Goal: Check status: Check status

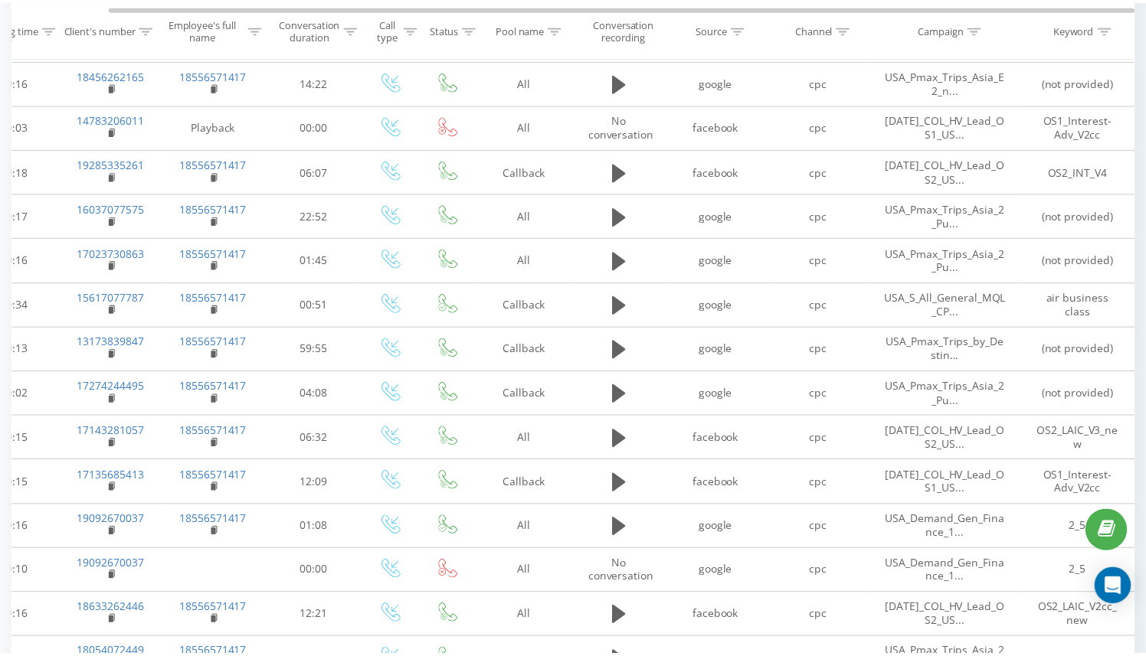
scroll to position [744, 0]
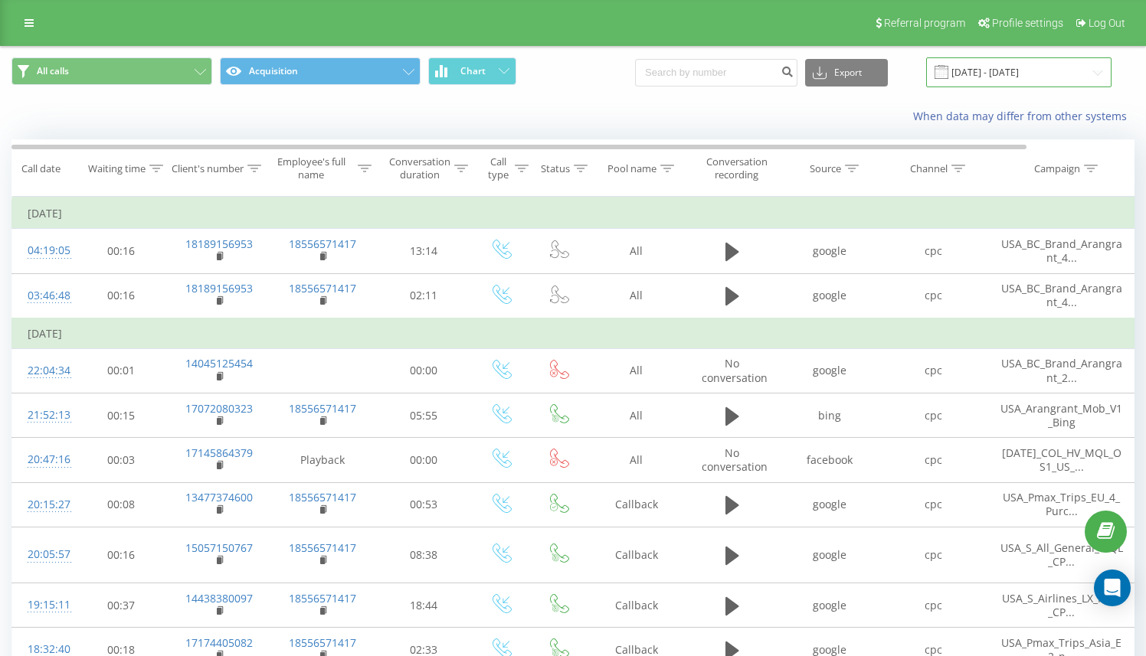
click at [999, 70] on input "[DATE] - [DATE]" at bounding box center [1018, 72] width 185 height 30
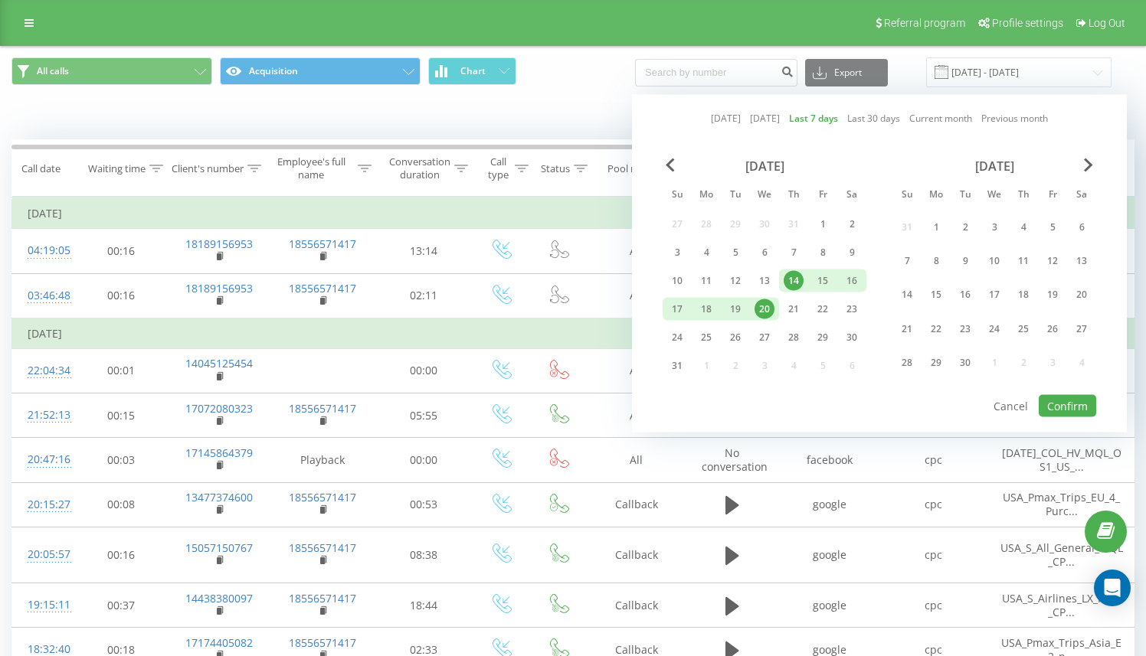
click at [764, 117] on link "[DATE]" at bounding box center [765, 118] width 30 height 15
click at [1075, 399] on button "Confirm" at bounding box center [1067, 406] width 57 height 22
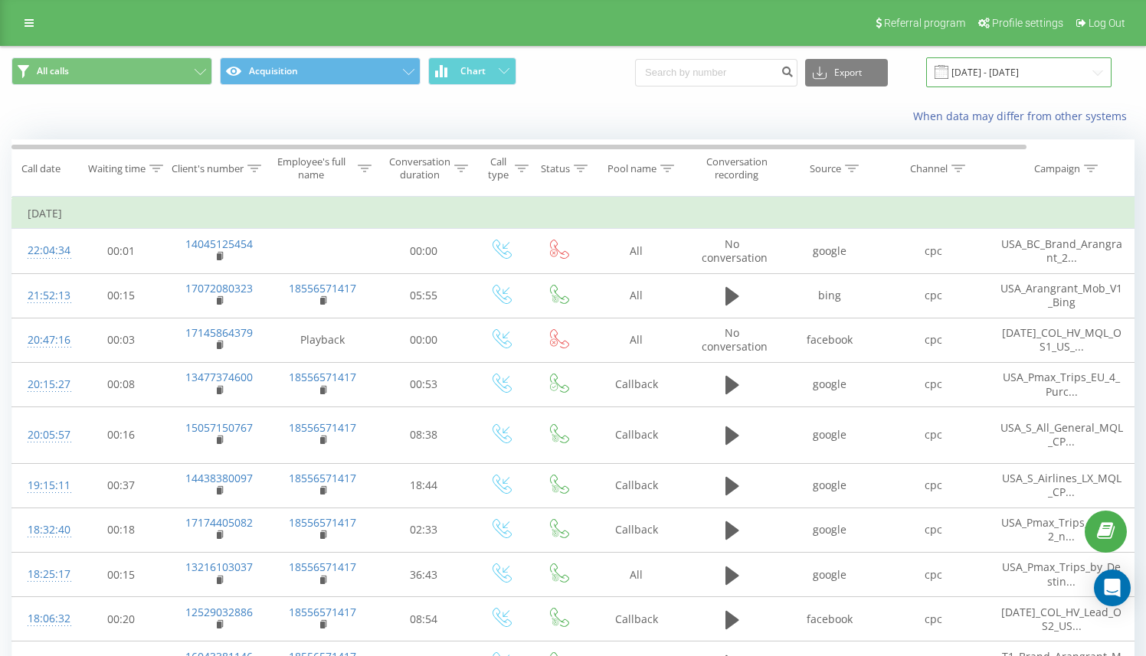
click at [1022, 84] on input "[DATE] - [DATE]" at bounding box center [1018, 72] width 185 height 30
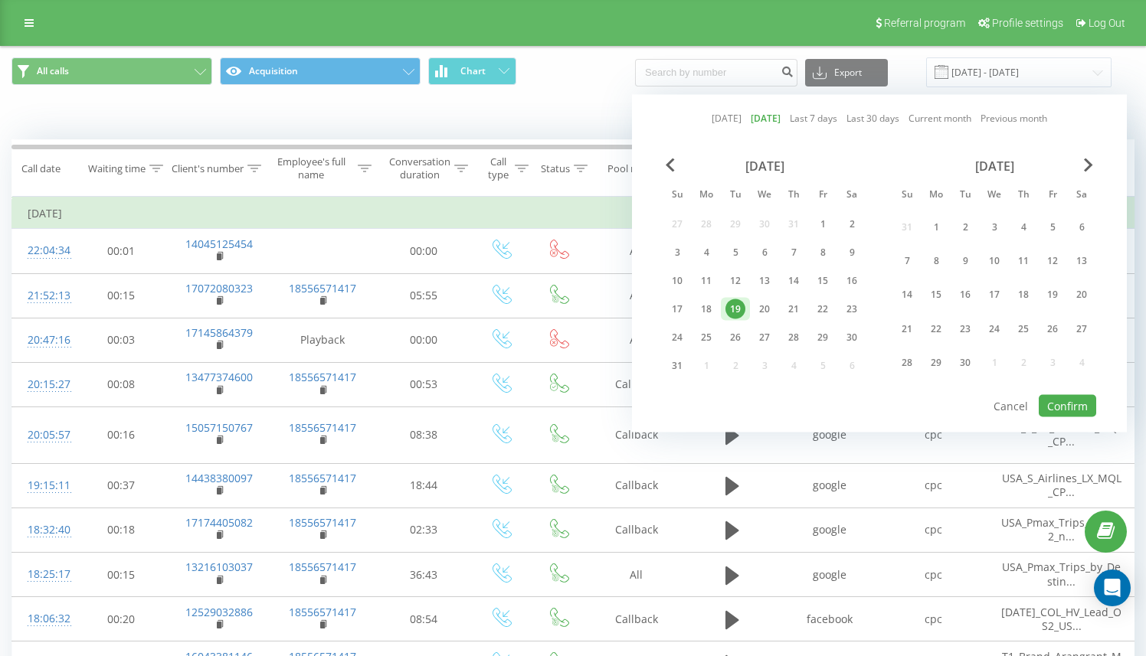
click at [722, 118] on link "[DATE]" at bounding box center [727, 118] width 30 height 15
click at [815, 123] on link "Last 7 days" at bounding box center [813, 118] width 47 height 15
click at [1054, 414] on button "Confirm" at bounding box center [1067, 406] width 57 height 22
type input "[DATE] - [DATE]"
